Goal: Task Accomplishment & Management: Manage account settings

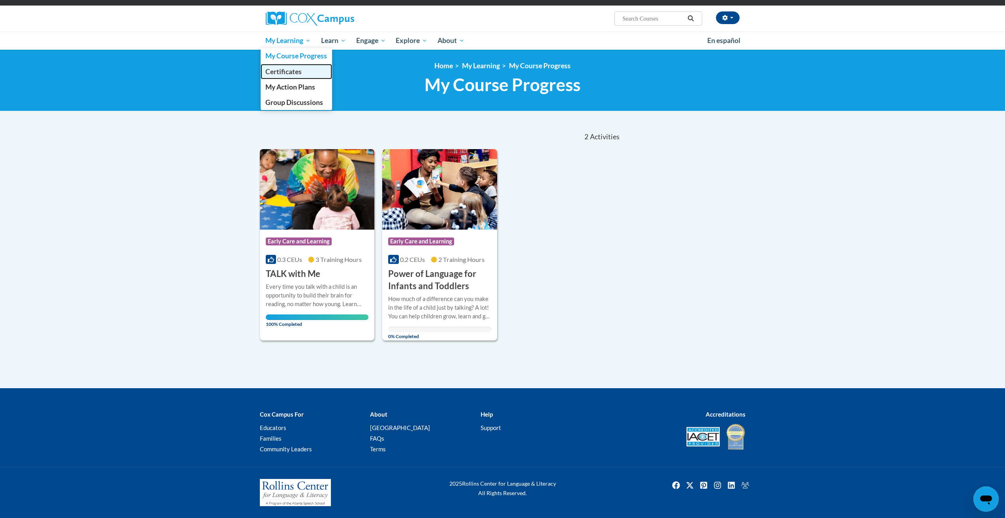
click at [285, 73] on span "Certificates" at bounding box center [283, 72] width 36 height 8
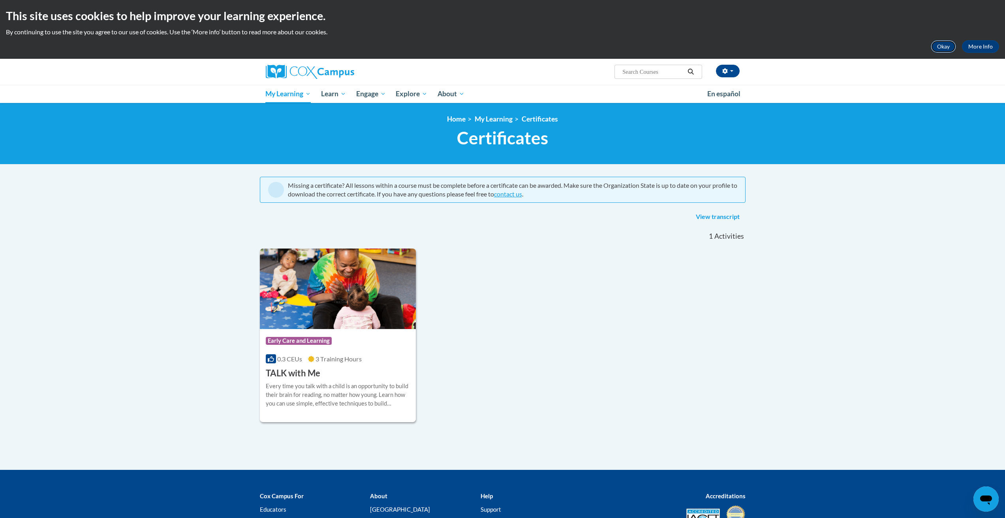
click at [940, 45] on button "Okay" at bounding box center [942, 46] width 25 height 13
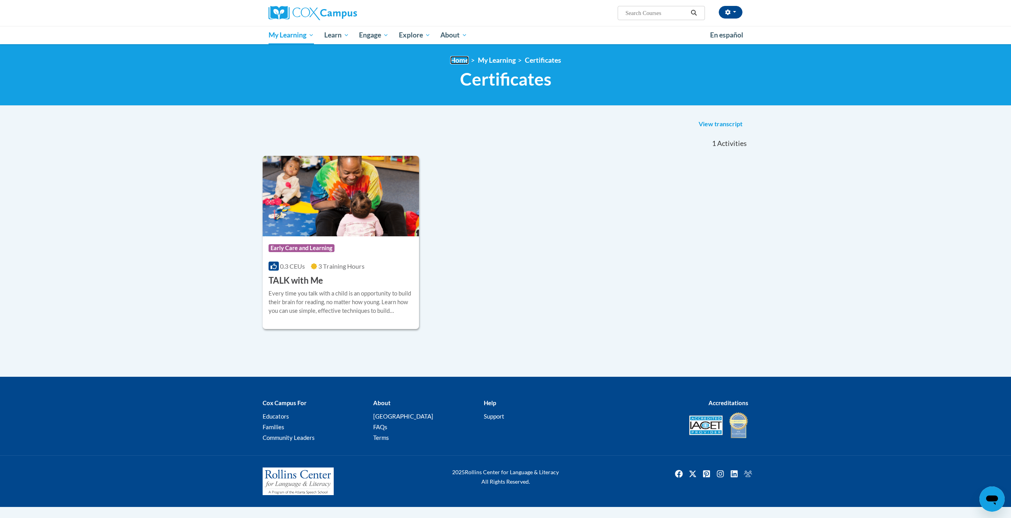
click at [452, 56] on link "Home" at bounding box center [459, 60] width 19 height 8
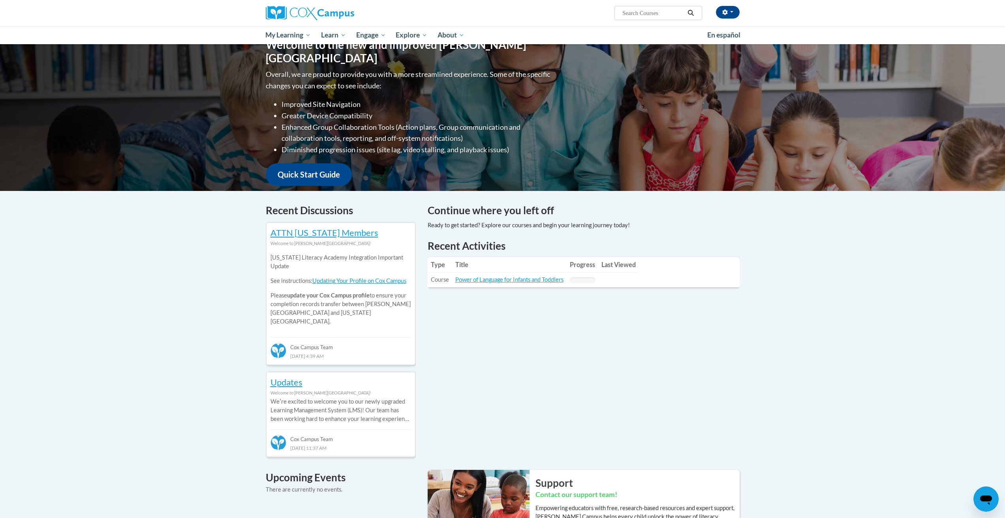
scroll to position [82, 0]
